Goal: Information Seeking & Learning: Learn about a topic

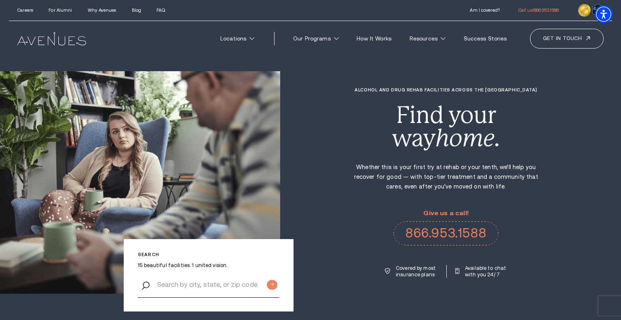
click at [606, 230] on div "Alcohol and Drug Rehab Facilities across the US Find your way home. Whether thi…" at bounding box center [450, 182] width 341 height 190
click at [450, 166] on p "Whether this is your first try at rehab or your tenth, we'll help you recover f…" at bounding box center [445, 176] width 185 height 29
copy p "rehab"
